Goal: Information Seeking & Learning: Learn about a topic

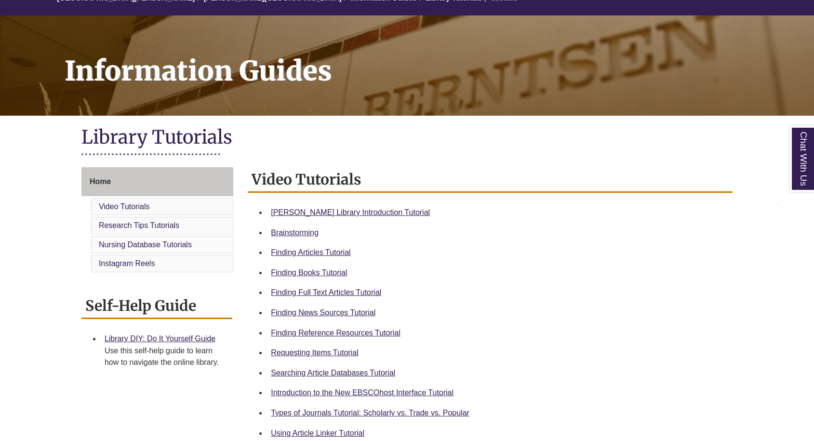
scroll to position [108, 0]
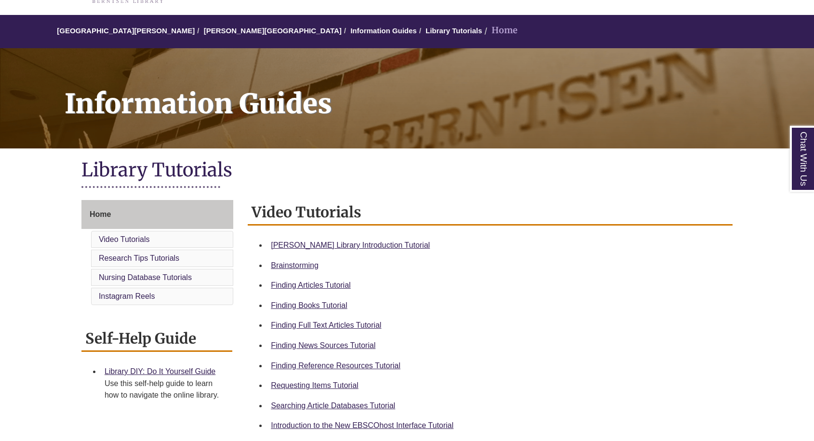
scroll to position [72, 0]
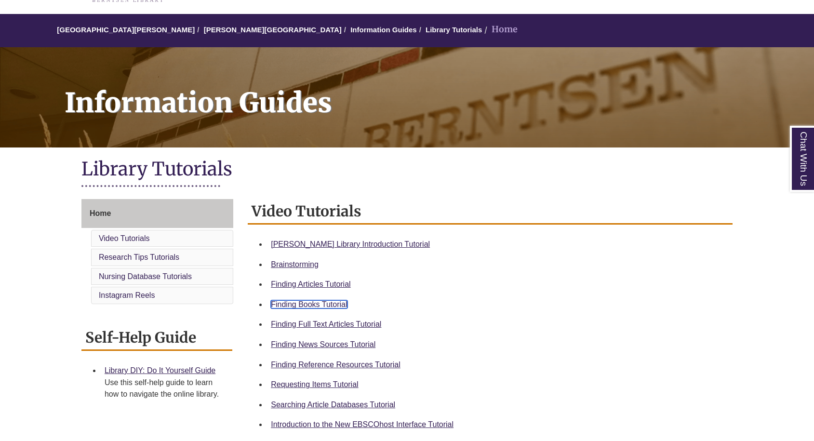
click at [317, 301] on link "Finding Books Tutorial" at bounding box center [309, 304] width 76 height 8
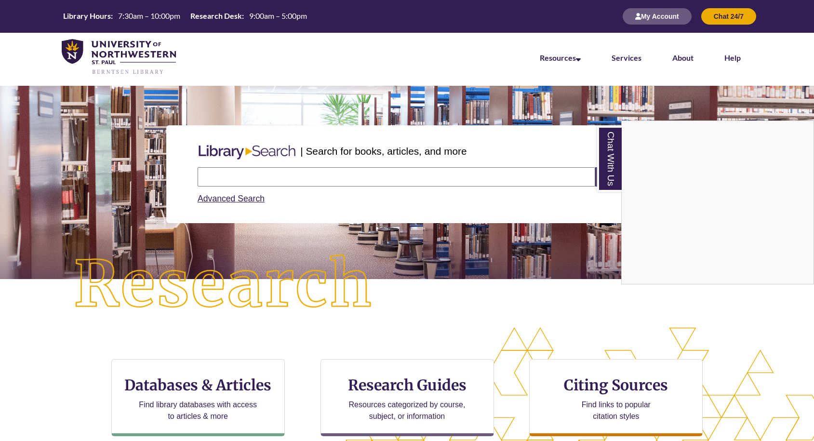
click at [237, 175] on div "Chat With Us" at bounding box center [407, 220] width 814 height 441
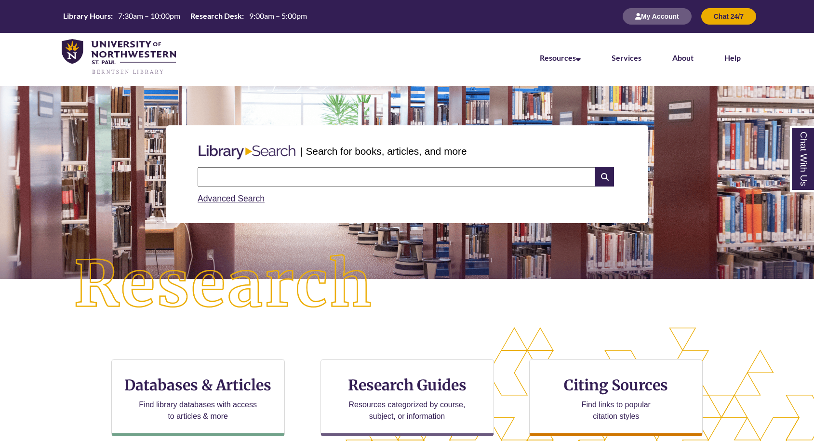
click at [228, 179] on input "text" at bounding box center [397, 176] width 398 height 19
type input "**********"
click at [608, 178] on icon at bounding box center [604, 176] width 18 height 19
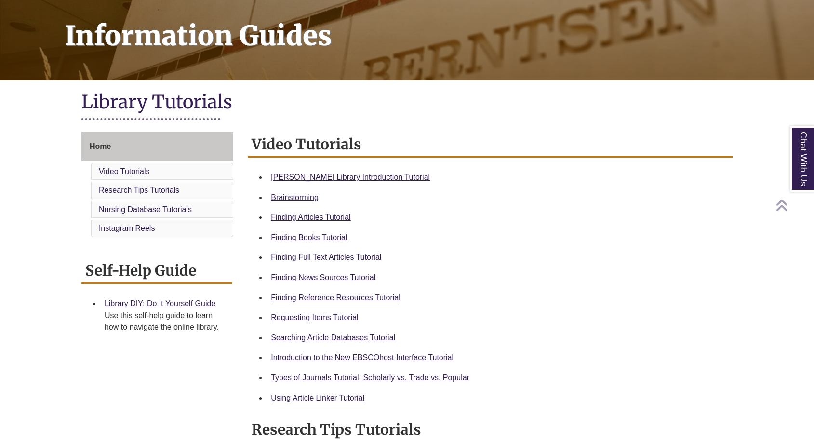
scroll to position [143, 0]
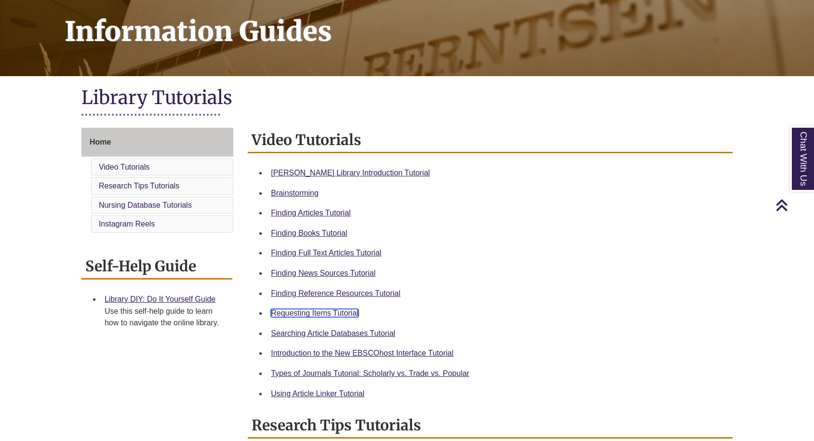
click at [319, 316] on link "Requesting Items Tutorial" at bounding box center [314, 313] width 87 height 8
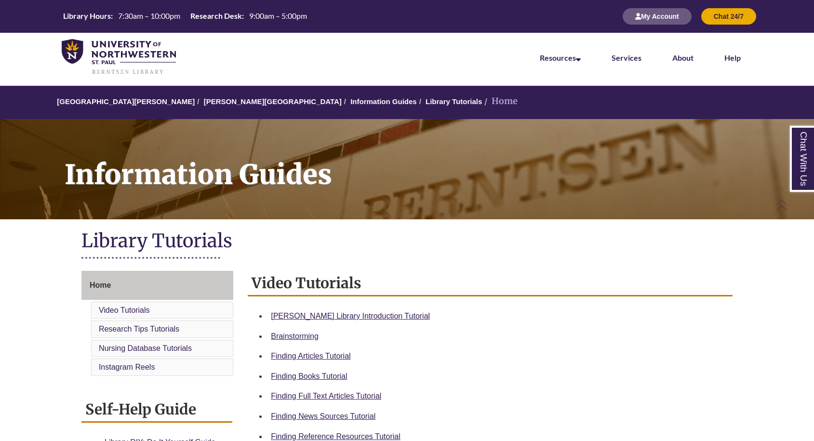
scroll to position [296, 0]
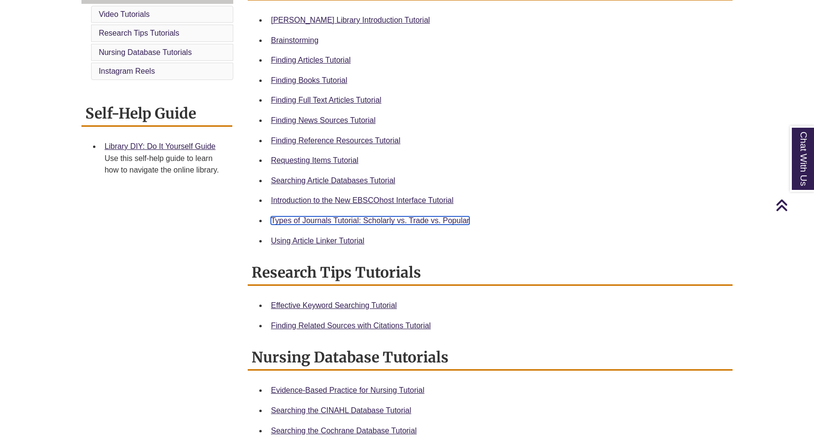
click at [406, 224] on link "Types of Journals Tutorial: Scholarly vs. Trade vs. Popular" at bounding box center [370, 220] width 199 height 8
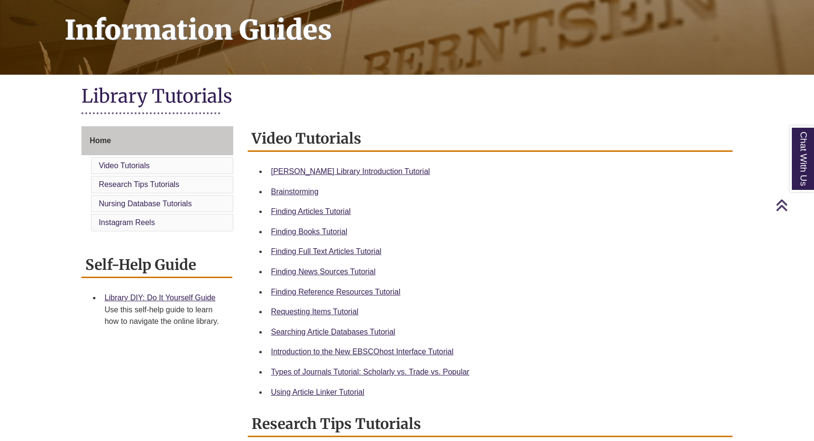
scroll to position [152, 0]
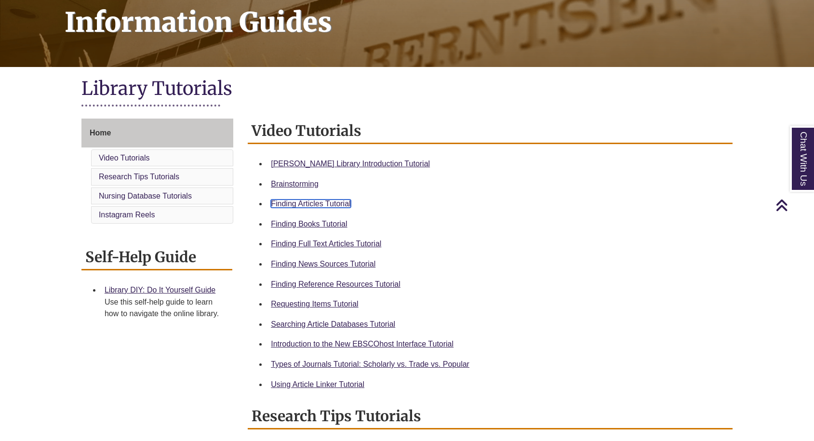
click at [323, 205] on link "Finding Articles Tutorial" at bounding box center [311, 204] width 80 height 8
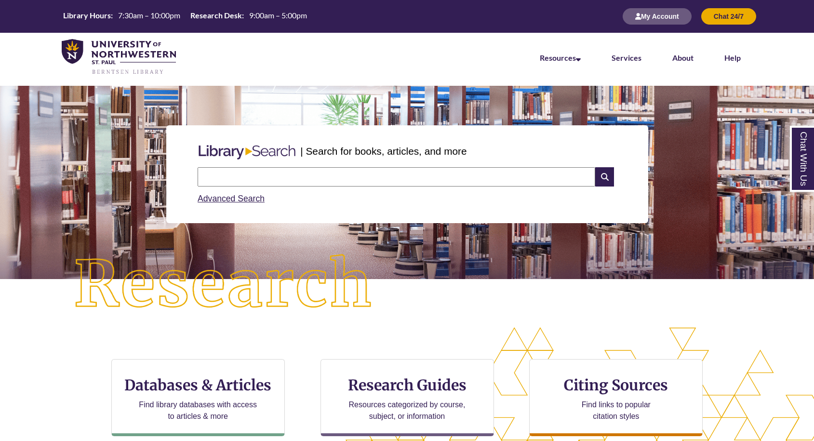
click at [289, 173] on input "text" at bounding box center [397, 176] width 398 height 19
click at [298, 181] on input "**********" at bounding box center [397, 176] width 398 height 19
type input "**********"
click at [602, 179] on icon at bounding box center [604, 176] width 18 height 19
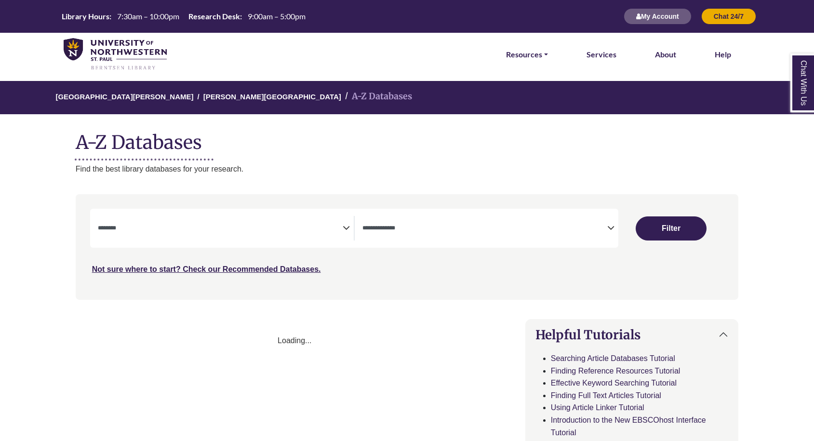
select select "Database Subject Filter"
select select "Database Types Filter"
select select "Database Subject Filter"
select select "Database Types Filter"
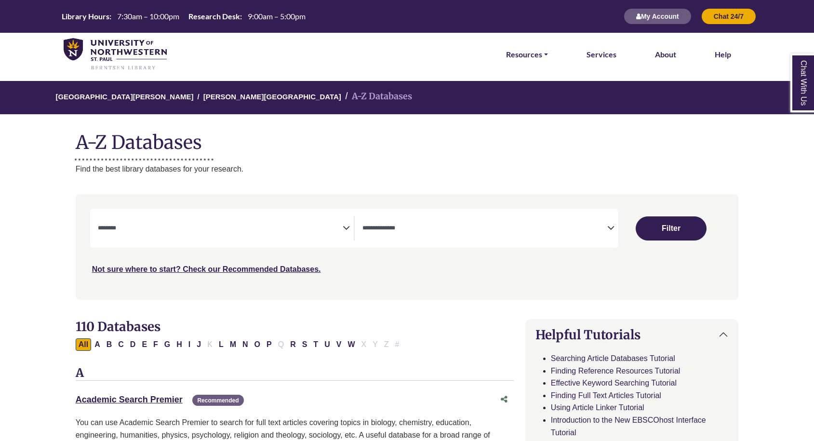
click at [178, 228] on textarea "Search" at bounding box center [220, 229] width 245 height 8
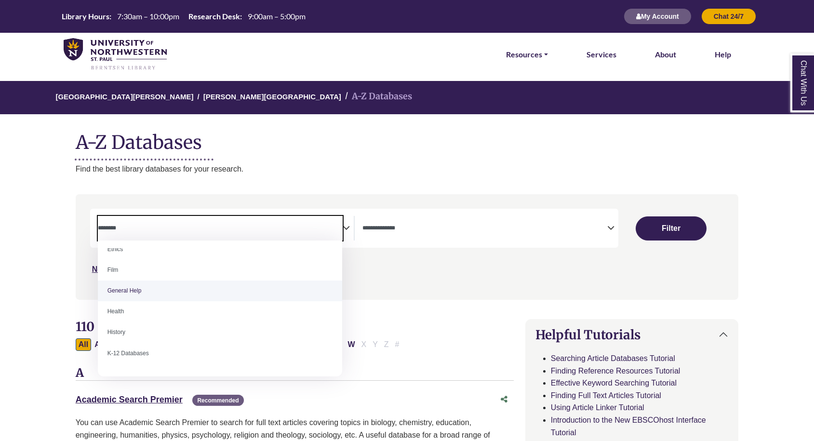
scroll to position [386, 0]
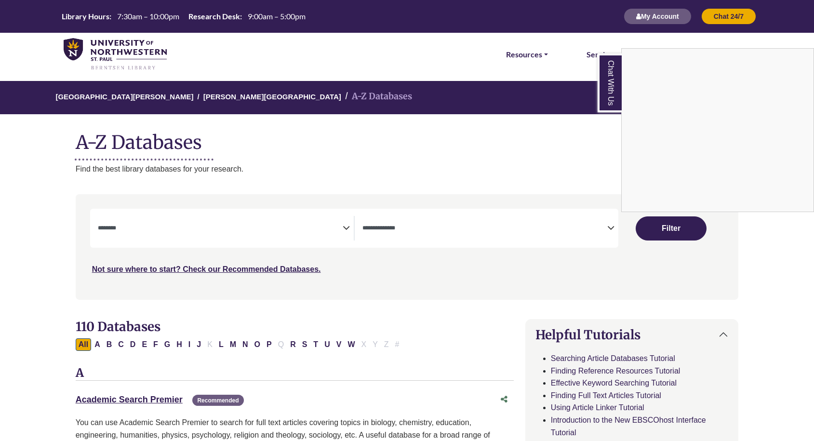
click at [249, 162] on div "Chat With Us" at bounding box center [407, 220] width 814 height 441
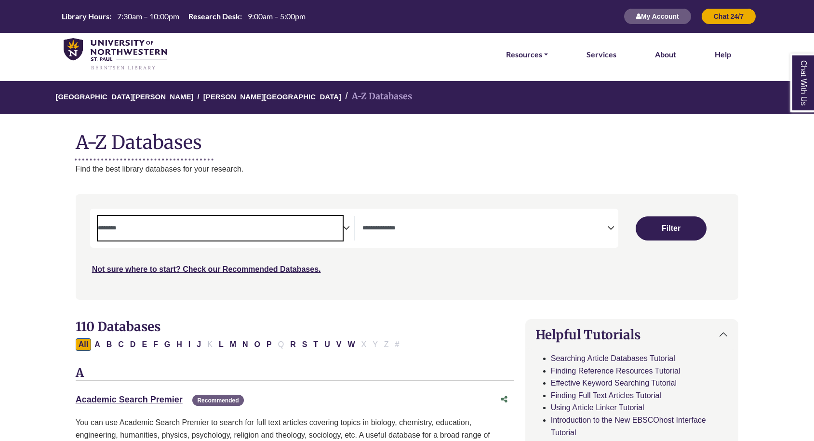
click at [220, 230] on textarea "Search" at bounding box center [220, 229] width 245 height 8
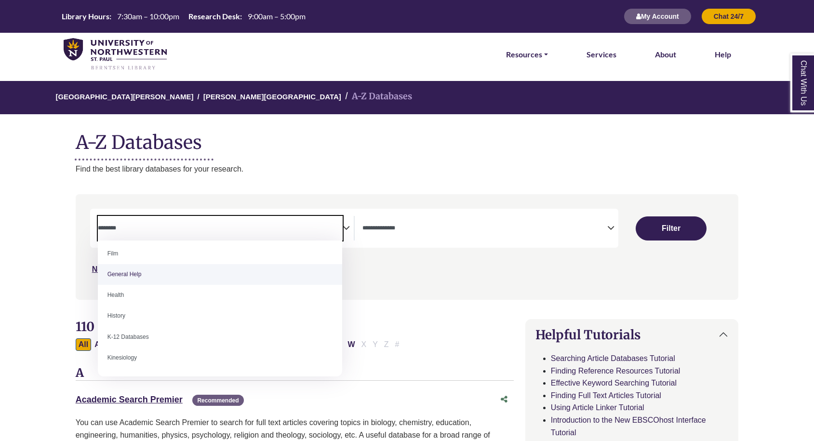
scroll to position [405, 0]
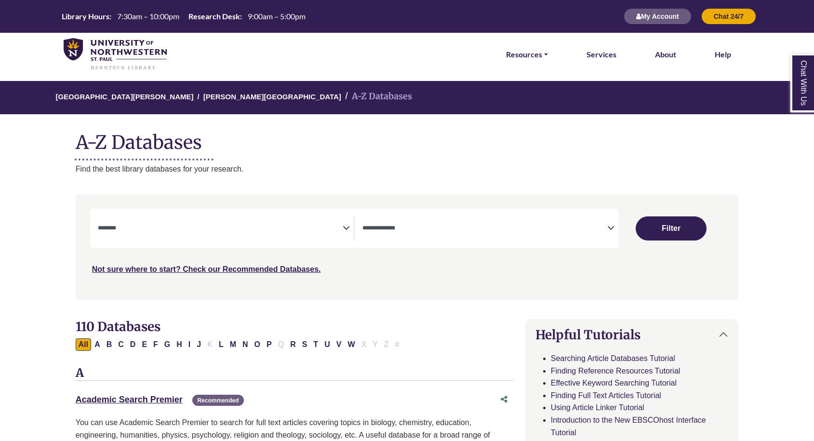
click at [487, 342] on div "All A B C D E F G H I J K L M N O P Q R S T U V W X Y Z #" at bounding box center [295, 344] width 438 height 13
click at [268, 227] on textarea "Search" at bounding box center [220, 229] width 245 height 8
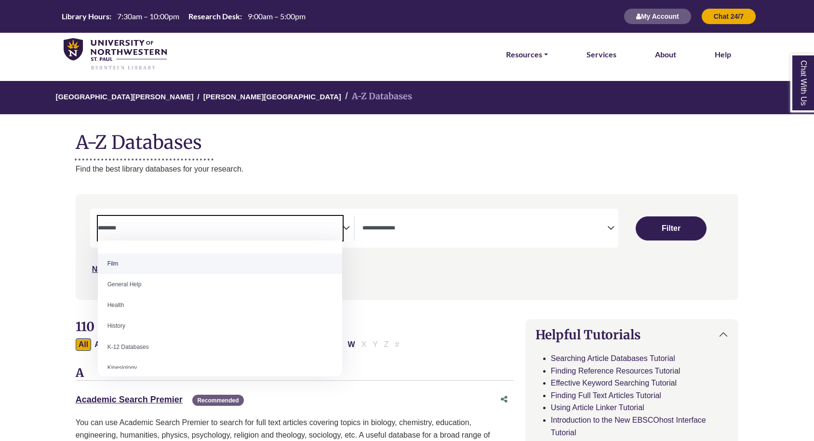
scroll to position [392, 0]
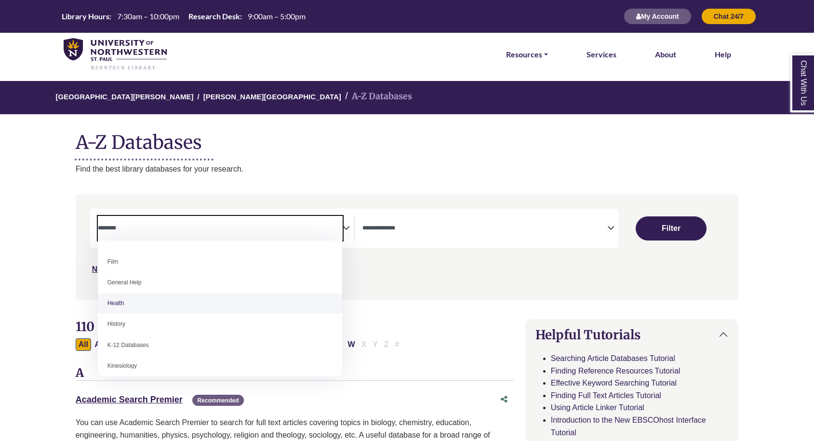
select select "*****"
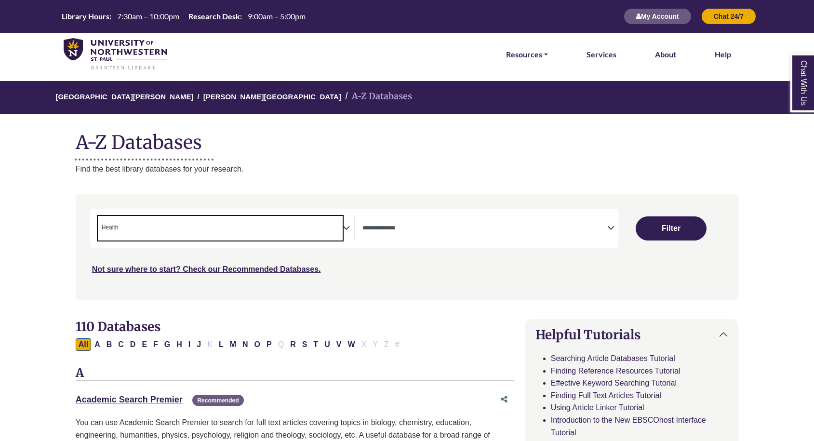
scroll to position [197, 0]
click at [666, 222] on button "Filter" at bounding box center [671, 228] width 70 height 24
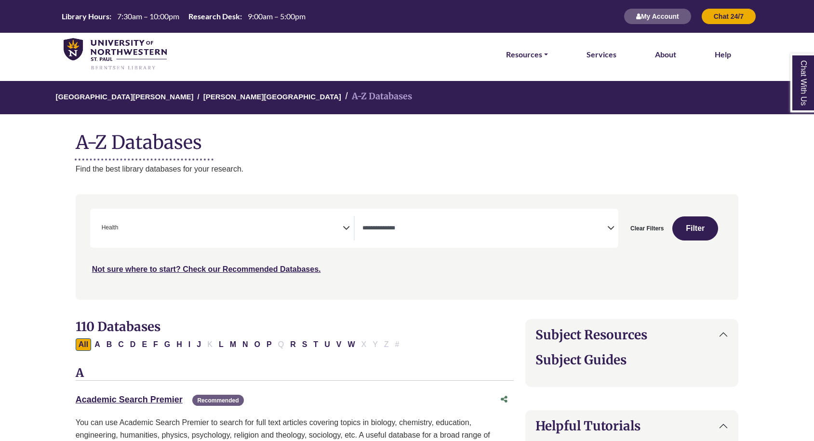
select select "Database Types Filter"
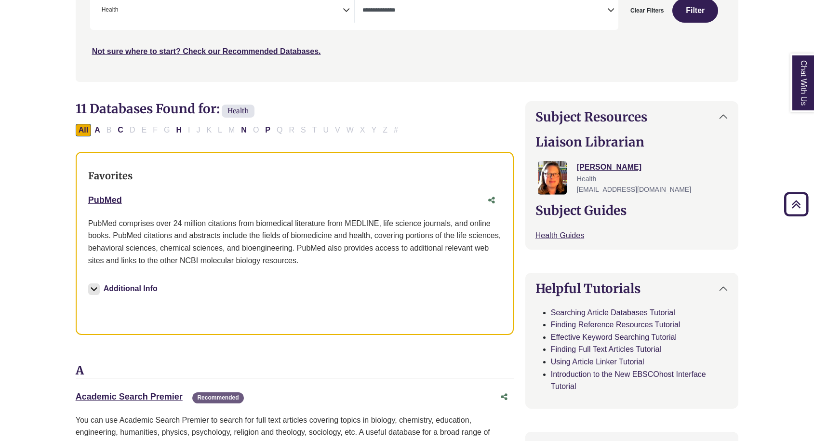
scroll to position [223, 0]
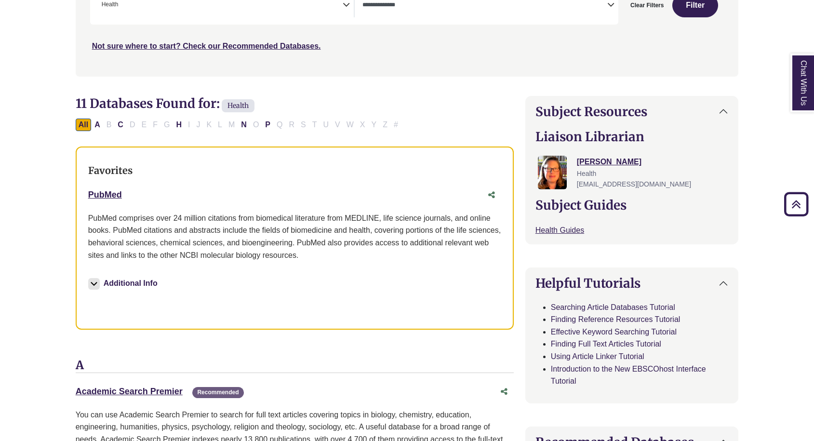
drag, startPoint x: 130, startPoint y: 193, endPoint x: 87, endPoint y: 193, distance: 42.9
click at [87, 193] on div "Favorites PubMed This link opens in a new window Additional Info More Info" at bounding box center [295, 238] width 438 height 183
copy link "PubMed"
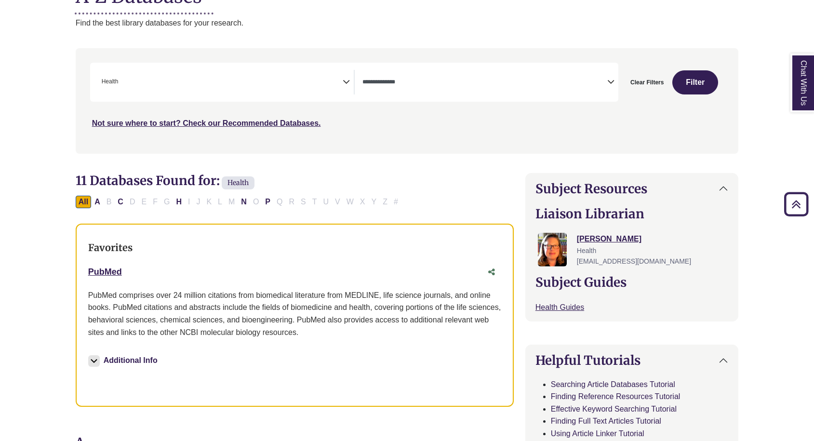
scroll to position [83, 0]
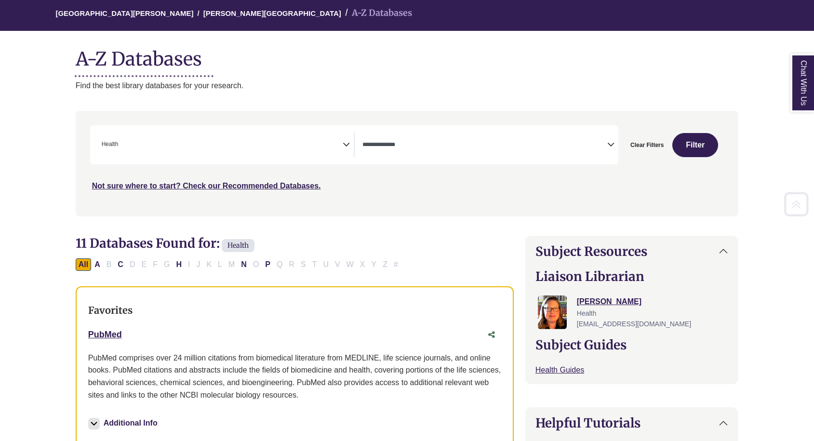
click at [173, 143] on span "× Health" at bounding box center [220, 145] width 245 height 25
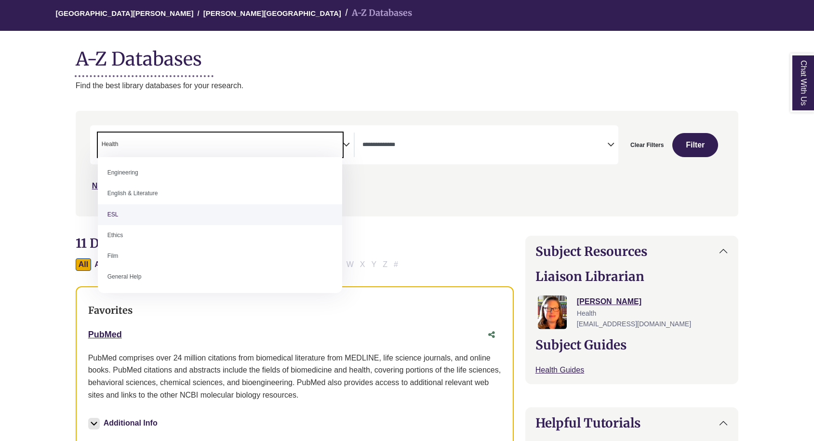
scroll to position [336, 0]
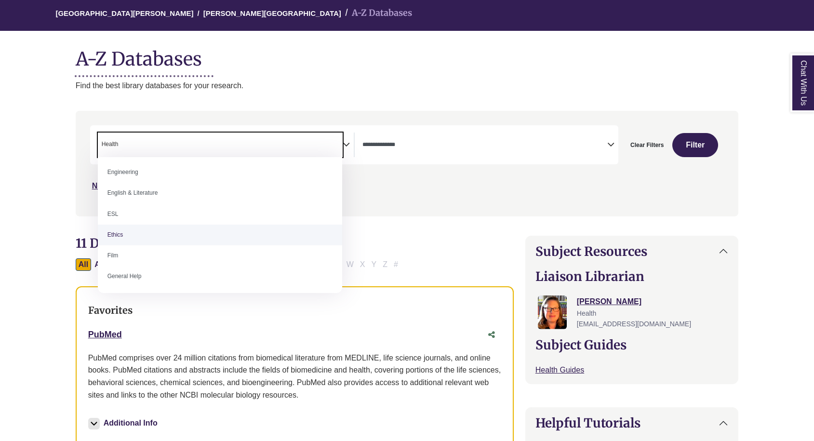
select select "******"
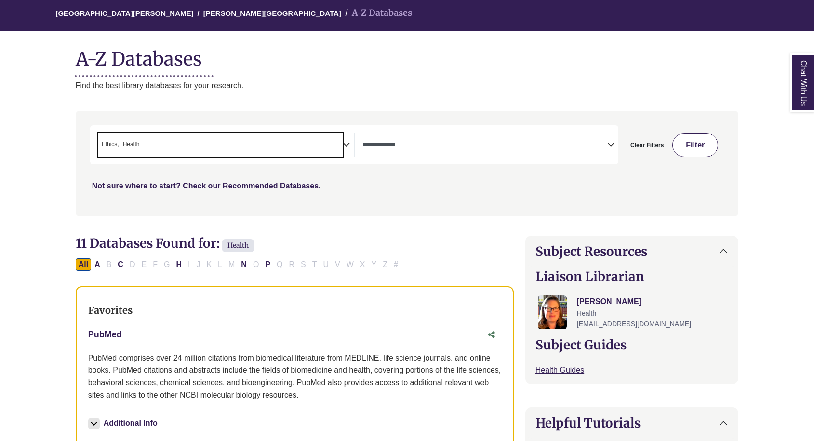
click at [688, 140] on button "Filter" at bounding box center [696, 145] width 46 height 24
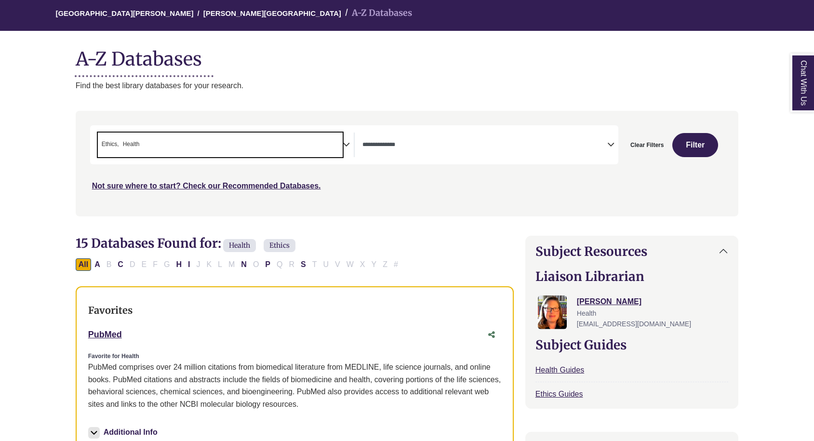
click at [187, 147] on span "× Ethics × Health" at bounding box center [220, 145] width 245 height 25
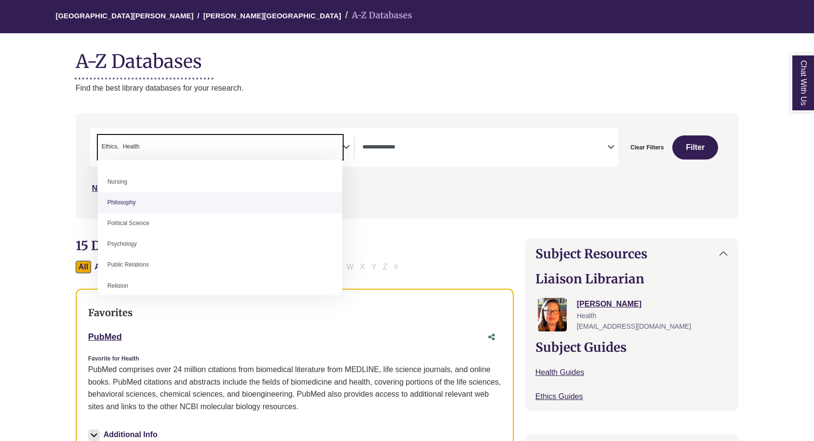
scroll to position [713, 0]
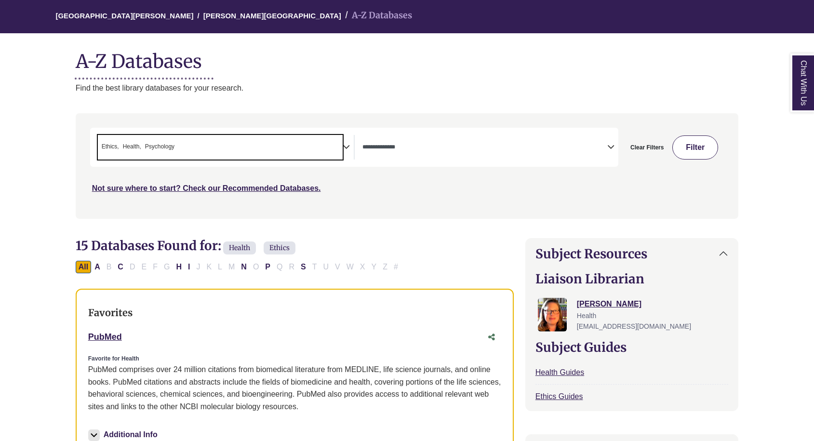
click at [703, 149] on button "Filter" at bounding box center [696, 147] width 46 height 24
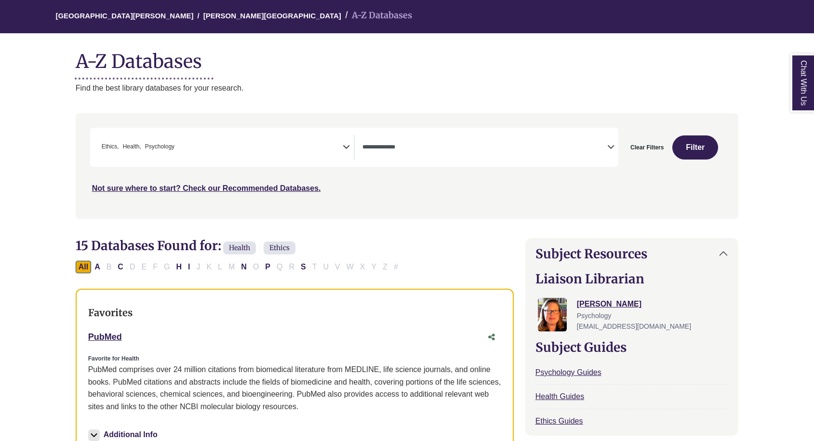
select select "Database Types Filter"
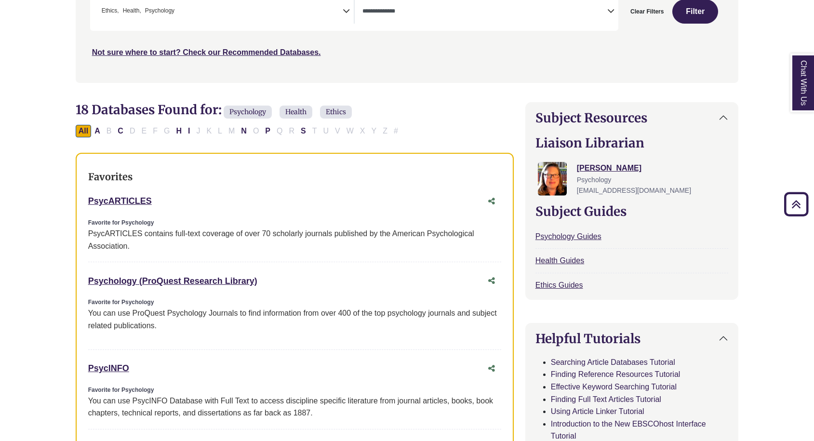
scroll to position [220, 0]
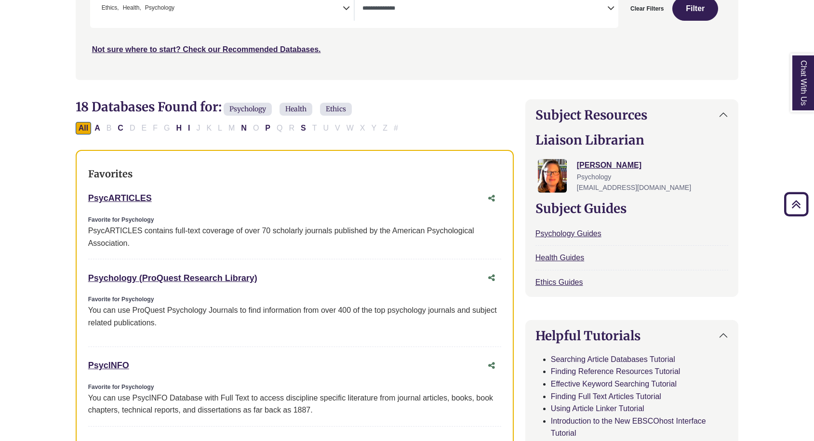
drag, startPoint x: 86, startPoint y: 278, endPoint x: 275, endPoint y: 279, distance: 189.0
click at [279, 279] on div "Favorites PsycARTICLES This link opens in a new window Favorite for Psychology …" at bounding box center [295, 369] width 438 height 439
copy link "Psychology (ProQuest Research Library)"
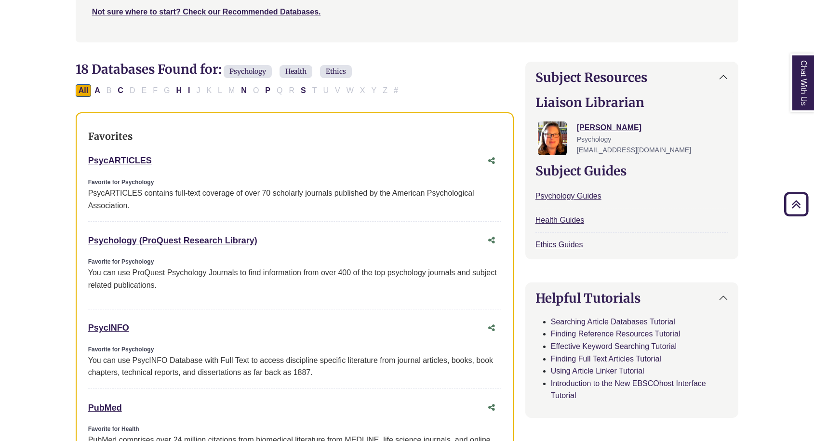
scroll to position [0, 0]
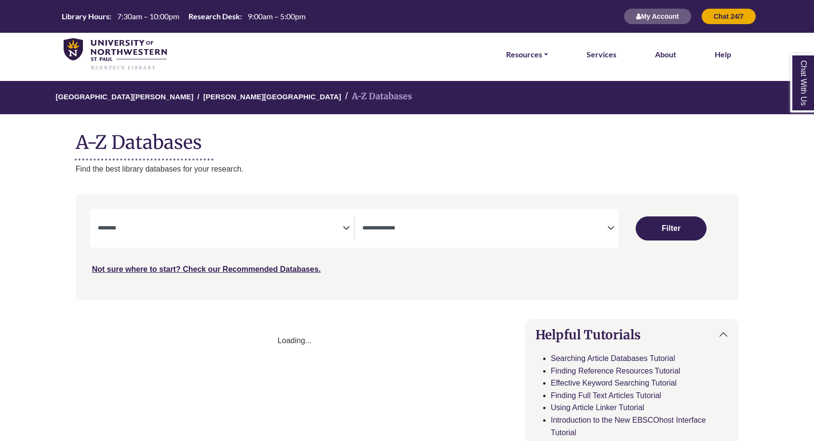
select select "Database Subject Filter"
select select "Database Types Filter"
select select "Database Subject Filter"
select select "Database Types Filter"
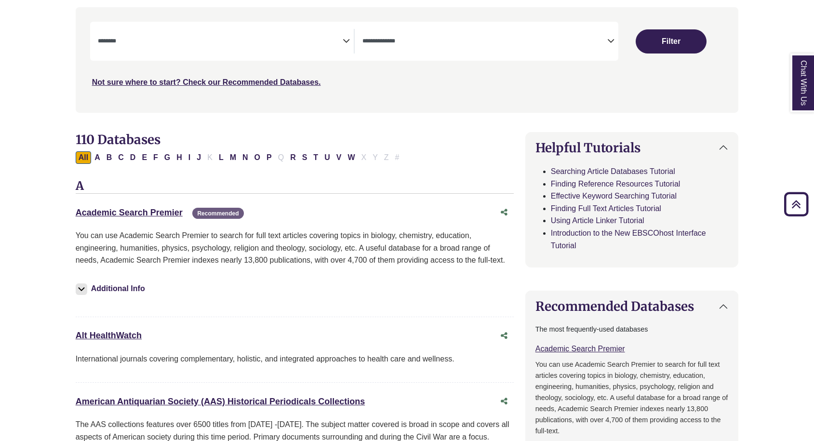
scroll to position [71, 0]
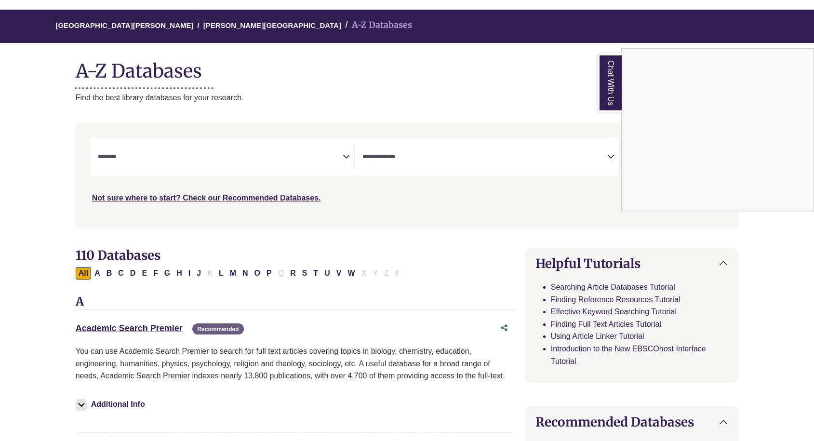
click at [177, 157] on div "Chat With Us" at bounding box center [407, 220] width 814 height 441
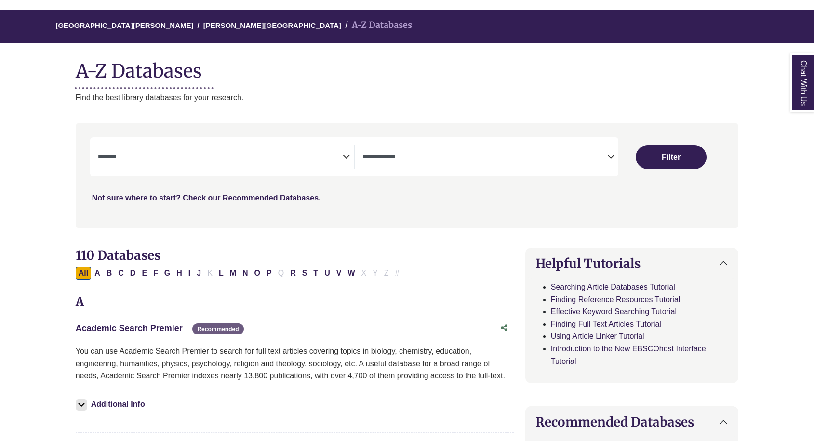
click at [347, 156] on icon "Search filters" at bounding box center [346, 155] width 7 height 14
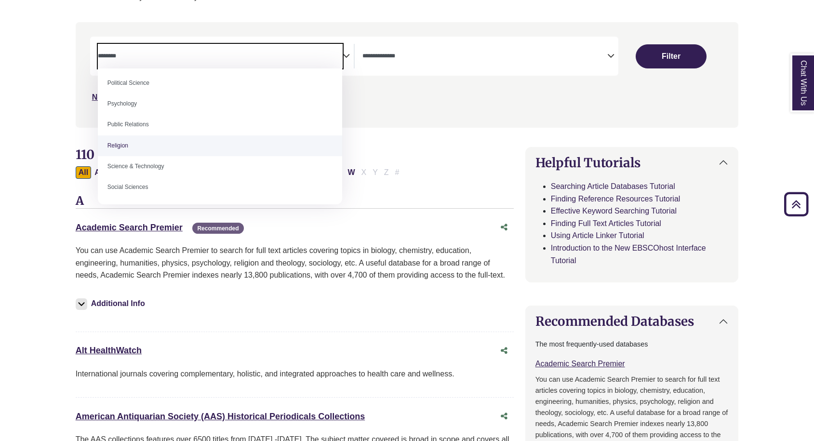
scroll to position [749, 0]
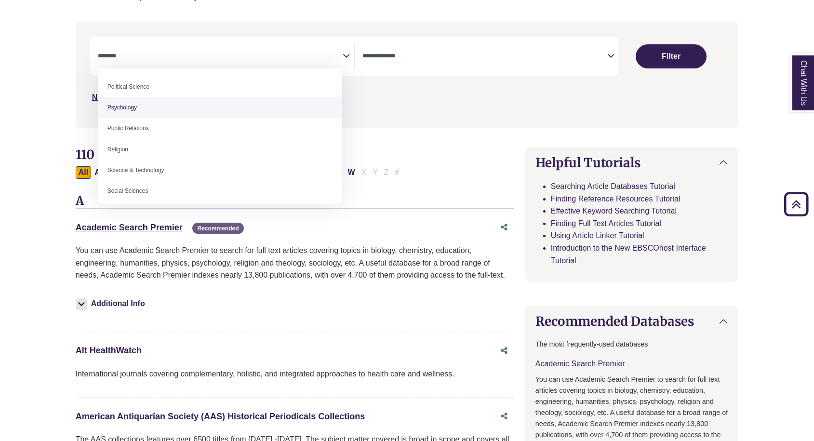
select select "*****"
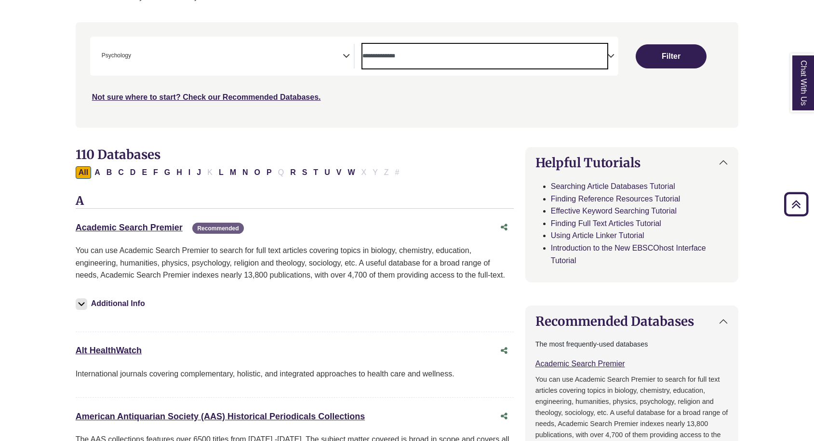
click at [403, 53] on span "Search filters" at bounding box center [485, 55] width 245 height 8
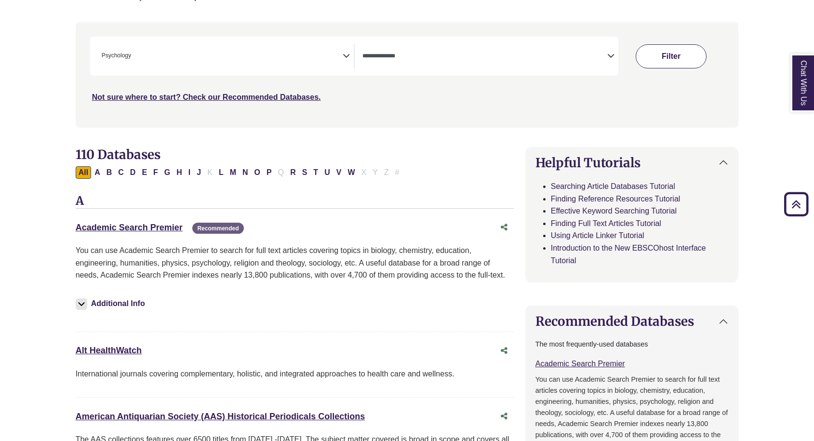
click at [672, 53] on button "Filter" at bounding box center [671, 56] width 70 height 24
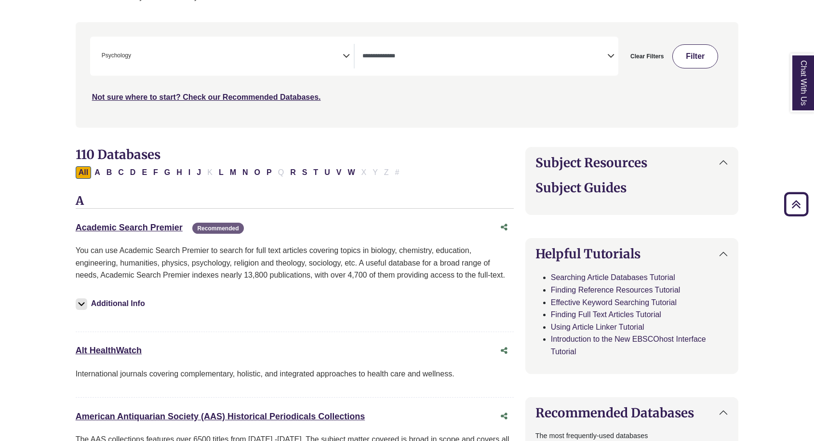
select select "Database Types Filter"
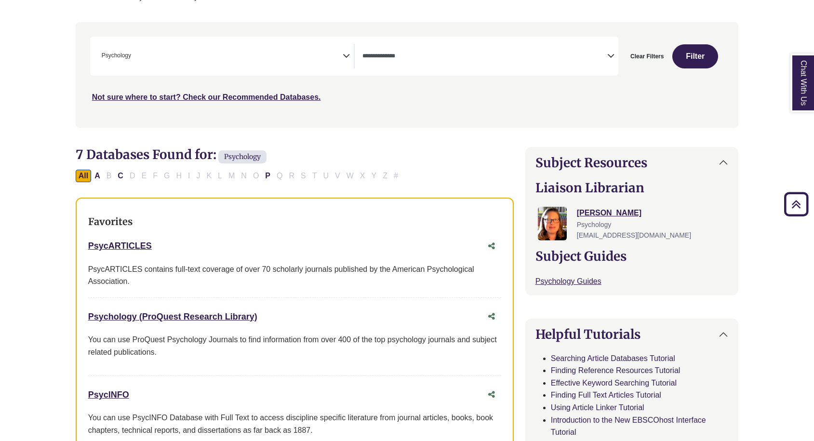
drag, startPoint x: 85, startPoint y: 243, endPoint x: 157, endPoint y: 242, distance: 72.3
click at [158, 242] on div "Favorites PsycARTICLES This link opens in a new window PsycARTICLES contains fu…" at bounding box center [295, 331] width 438 height 267
copy link "PsycARTICLES"
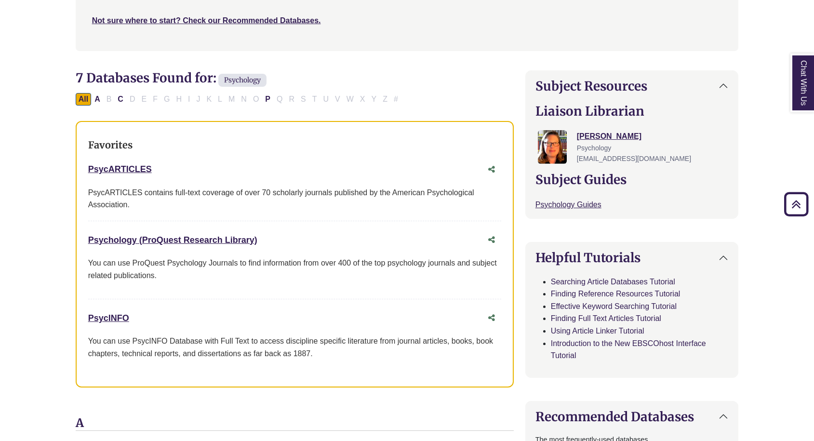
scroll to position [276, 0]
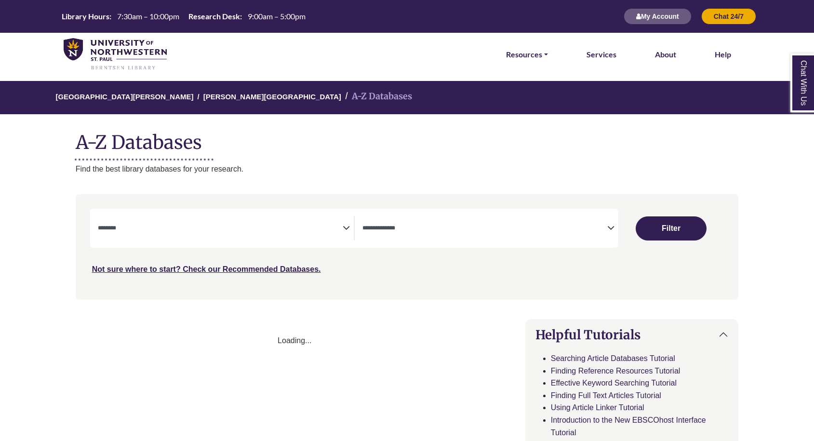
select select "Database Subject Filter"
select select "Database Types Filter"
select select "Database Subject Filter"
select select "Database Types Filter"
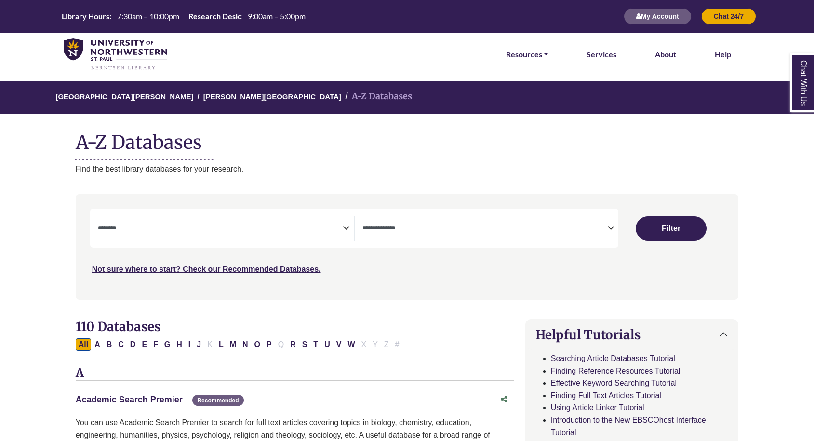
click at [148, 396] on link "Academic Search Premier This link opens in a new window" at bounding box center [129, 400] width 107 height 10
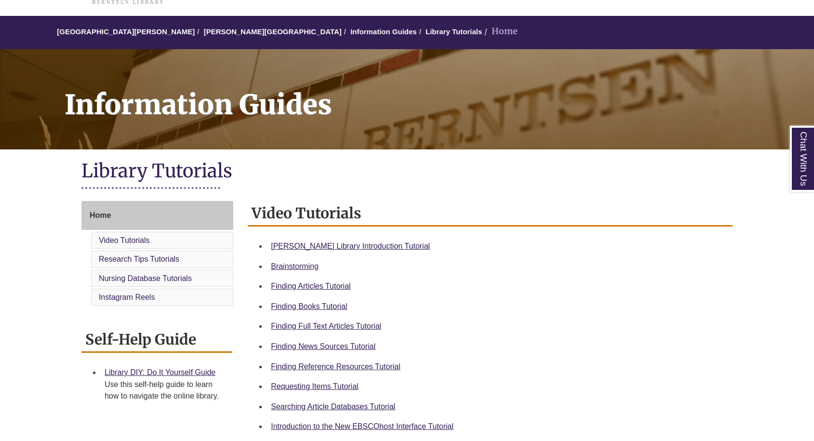
scroll to position [70, 0]
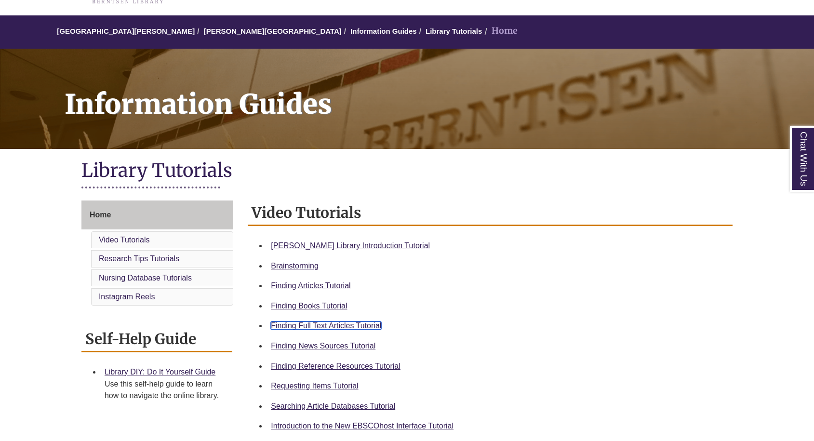
click at [364, 326] on link "Finding Full Text Articles Tutorial" at bounding box center [326, 326] width 110 height 8
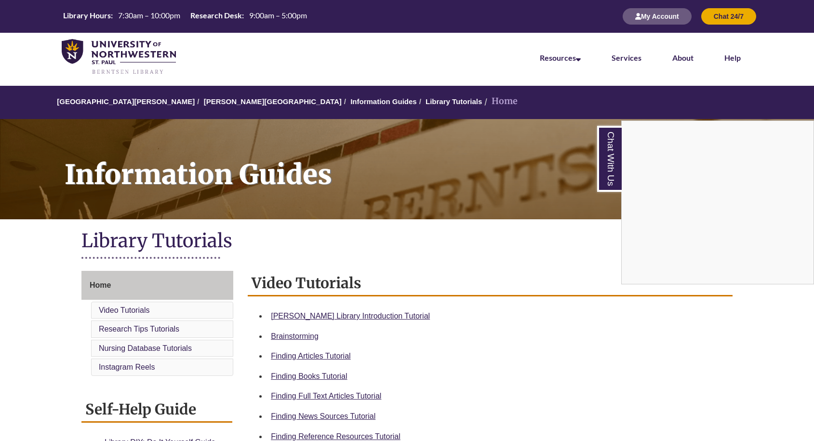
scroll to position [152, 0]
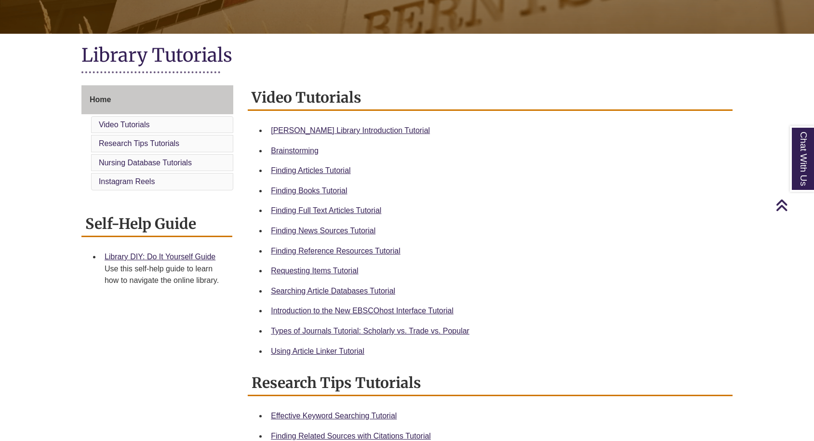
scroll to position [186, 0]
click at [316, 353] on link "Using Article Linker Tutorial" at bounding box center [318, 351] width 94 height 8
